Goal: Task Accomplishment & Management: Manage account settings

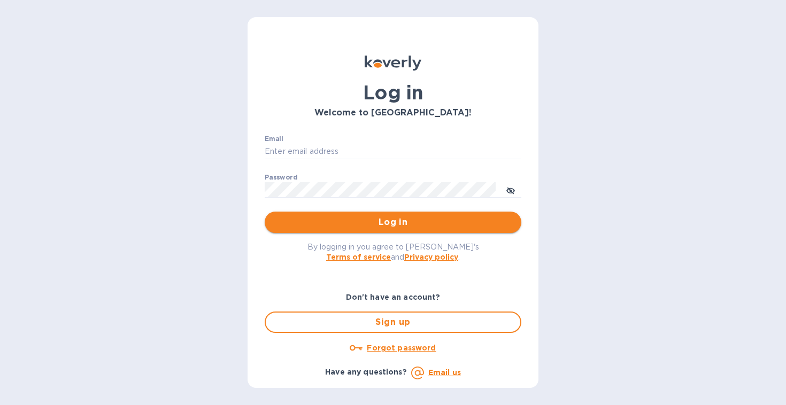
type input "[EMAIL_ADDRESS][DOMAIN_NAME]"
click at [373, 223] on span "Log in" at bounding box center [392, 222] width 239 height 13
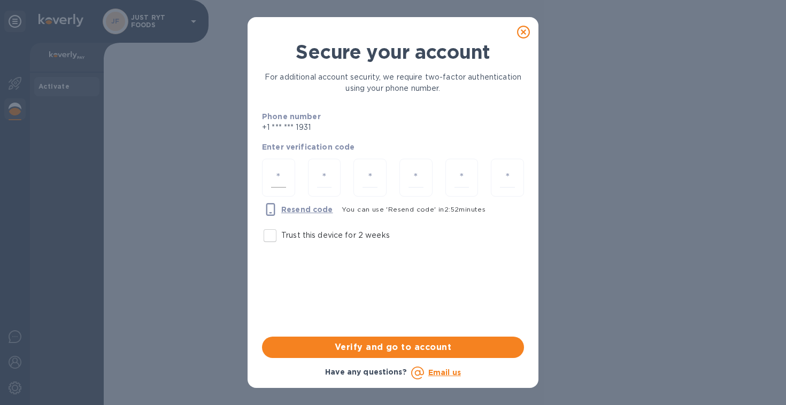
click at [276, 174] on input "number" at bounding box center [278, 178] width 15 height 20
type input "2"
type input "8"
type input "7"
type input "3"
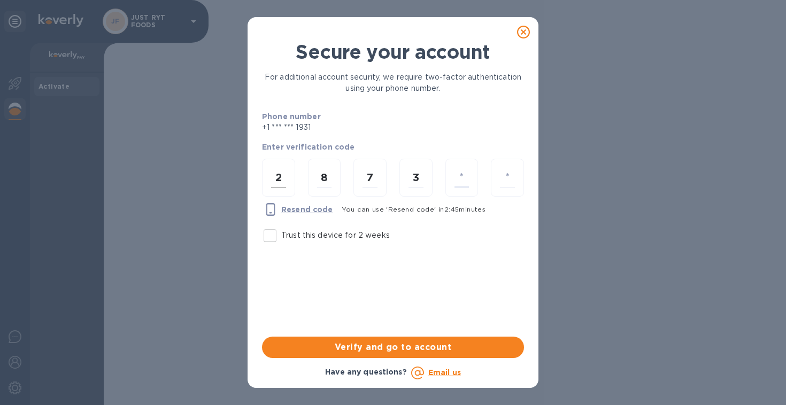
type input "3"
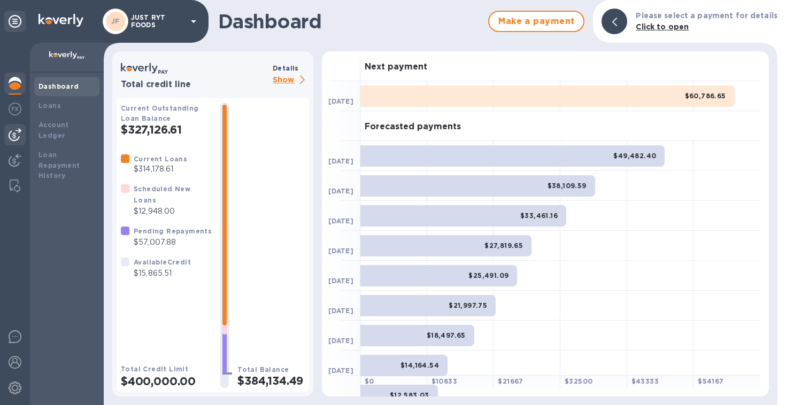
click at [11, 136] on img at bounding box center [15, 134] width 13 height 13
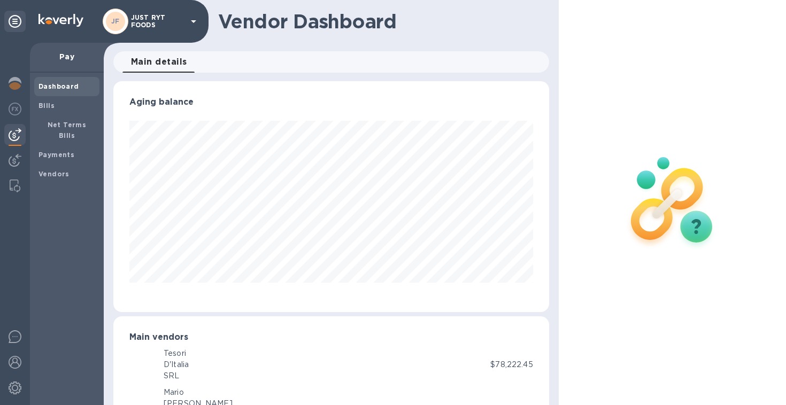
scroll to position [534174, 533973]
click at [45, 108] on b "Bills" at bounding box center [46, 106] width 16 height 8
